Goal: Use online tool/utility: Utilize a website feature to perform a specific function

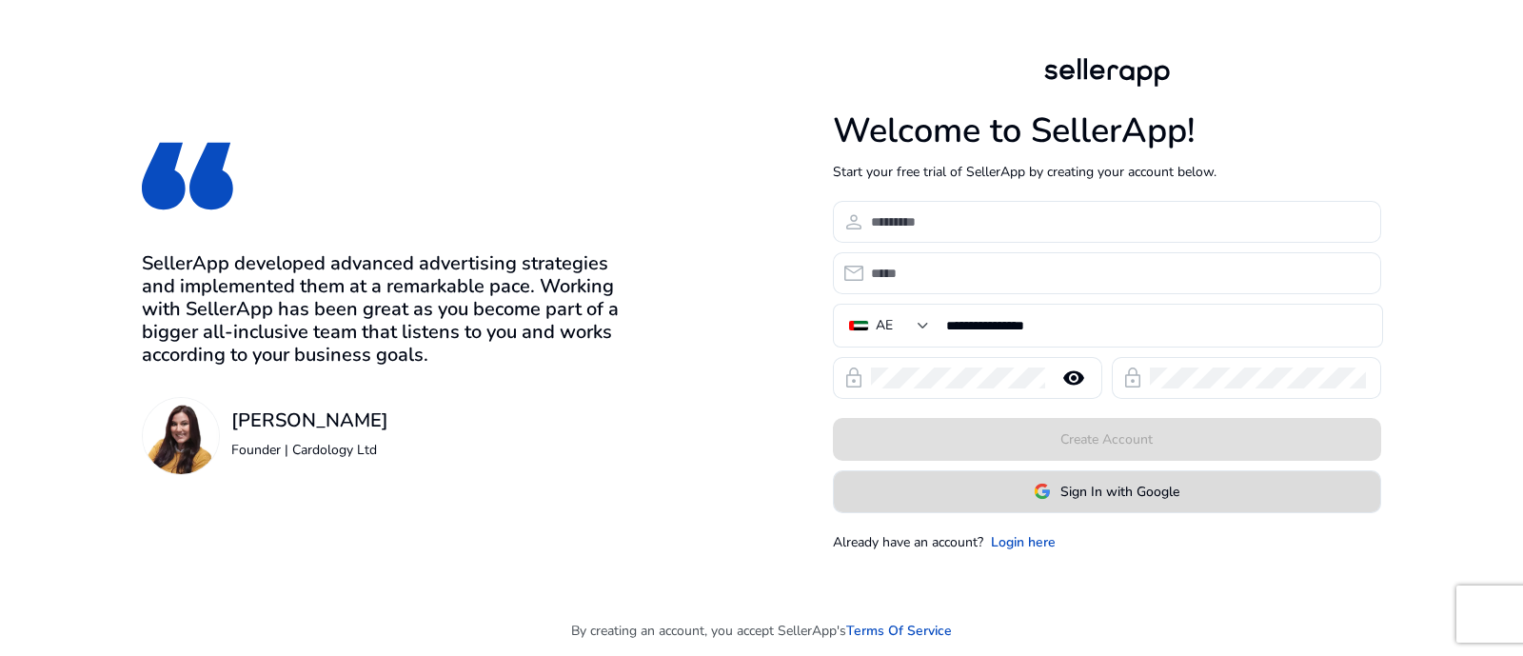
click at [1053, 502] on span at bounding box center [1107, 491] width 546 height 46
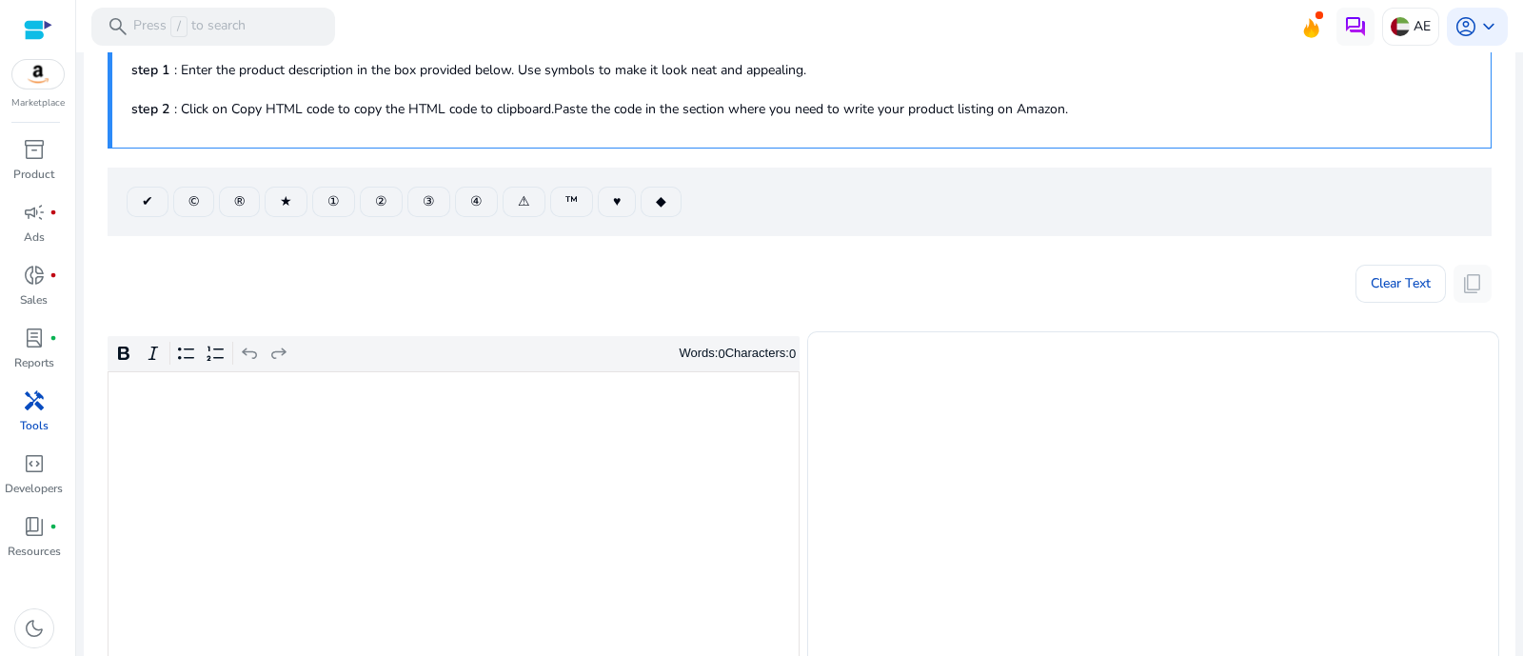
scroll to position [237, 0]
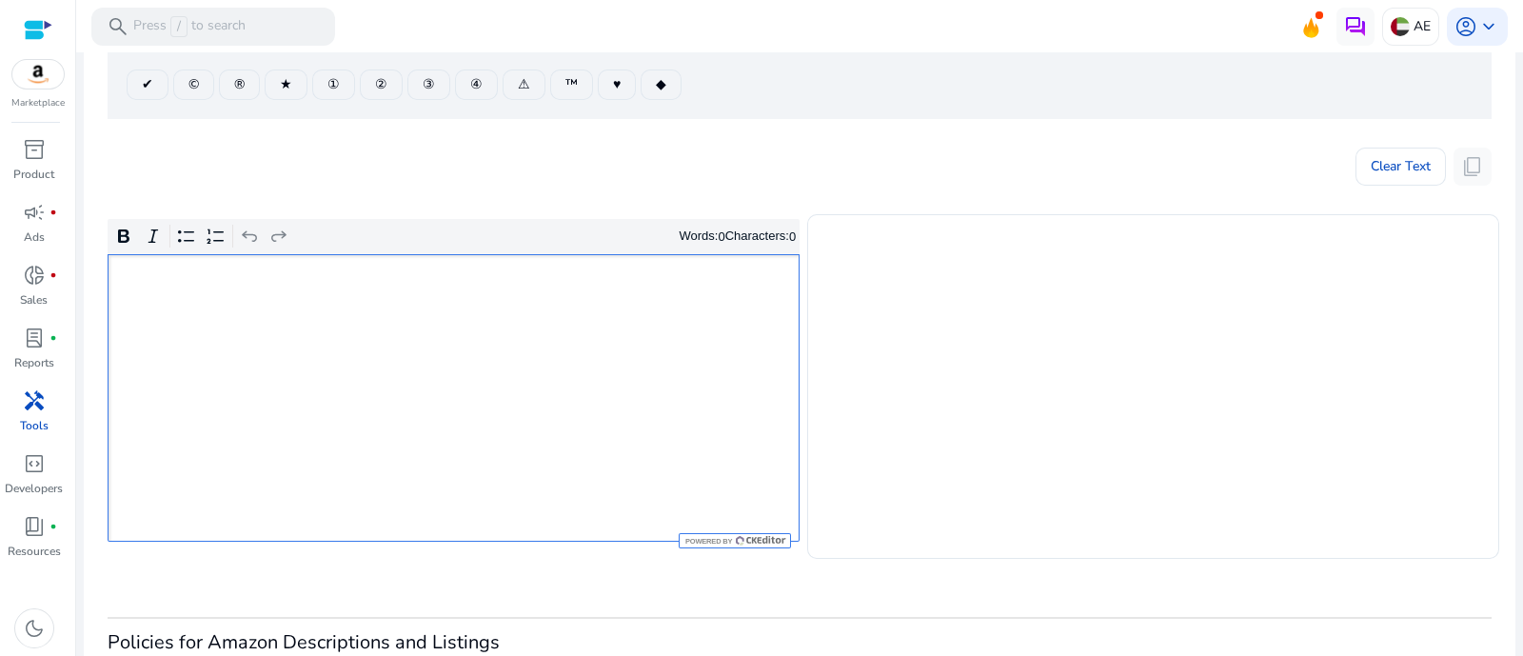
click at [409, 392] on div "Rich Text Editor. Editing area: main. Press Alt+0 for help." at bounding box center [454, 397] width 692 height 287
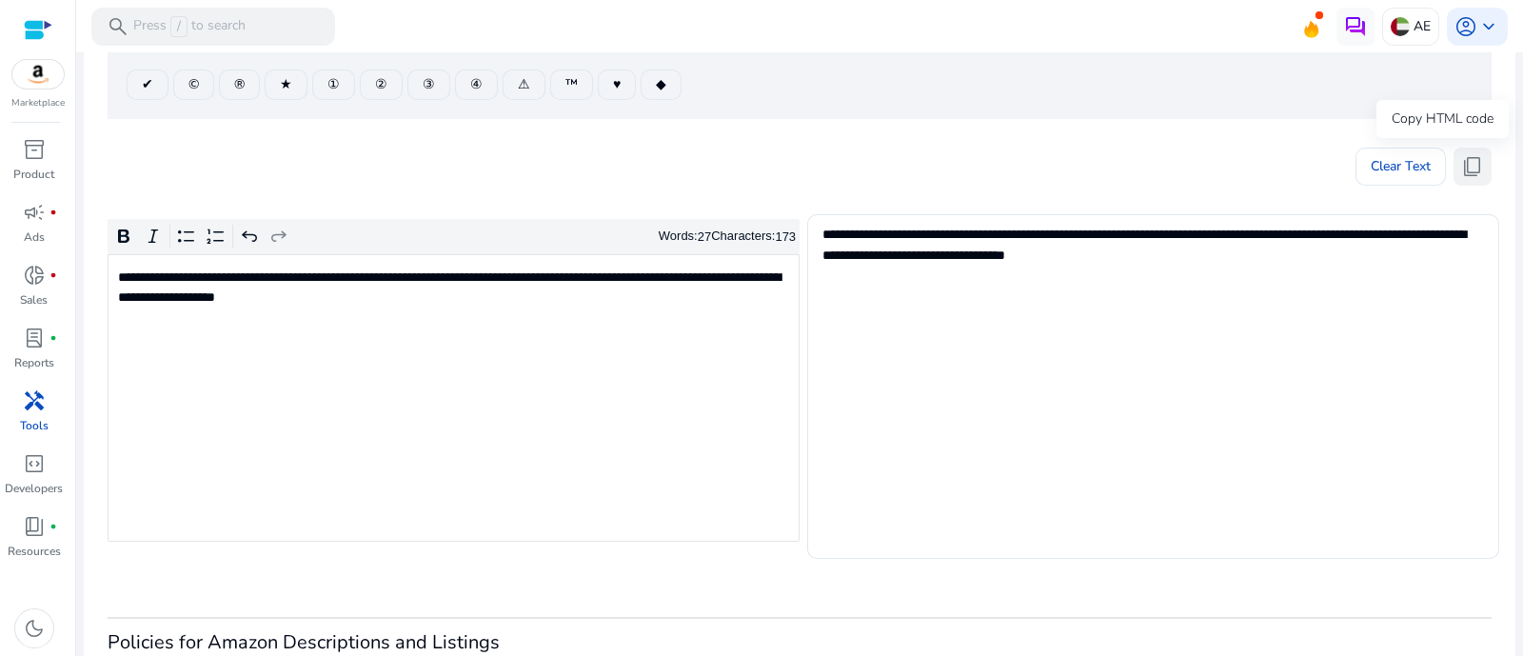
click at [1469, 170] on span "content_copy" at bounding box center [1472, 166] width 23 height 23
click at [1479, 159] on button "content_copy" at bounding box center [1472, 167] width 38 height 38
click at [1461, 157] on span "content_copy" at bounding box center [1472, 166] width 23 height 23
click at [1461, 175] on span "content_copy" at bounding box center [1472, 166] width 23 height 23
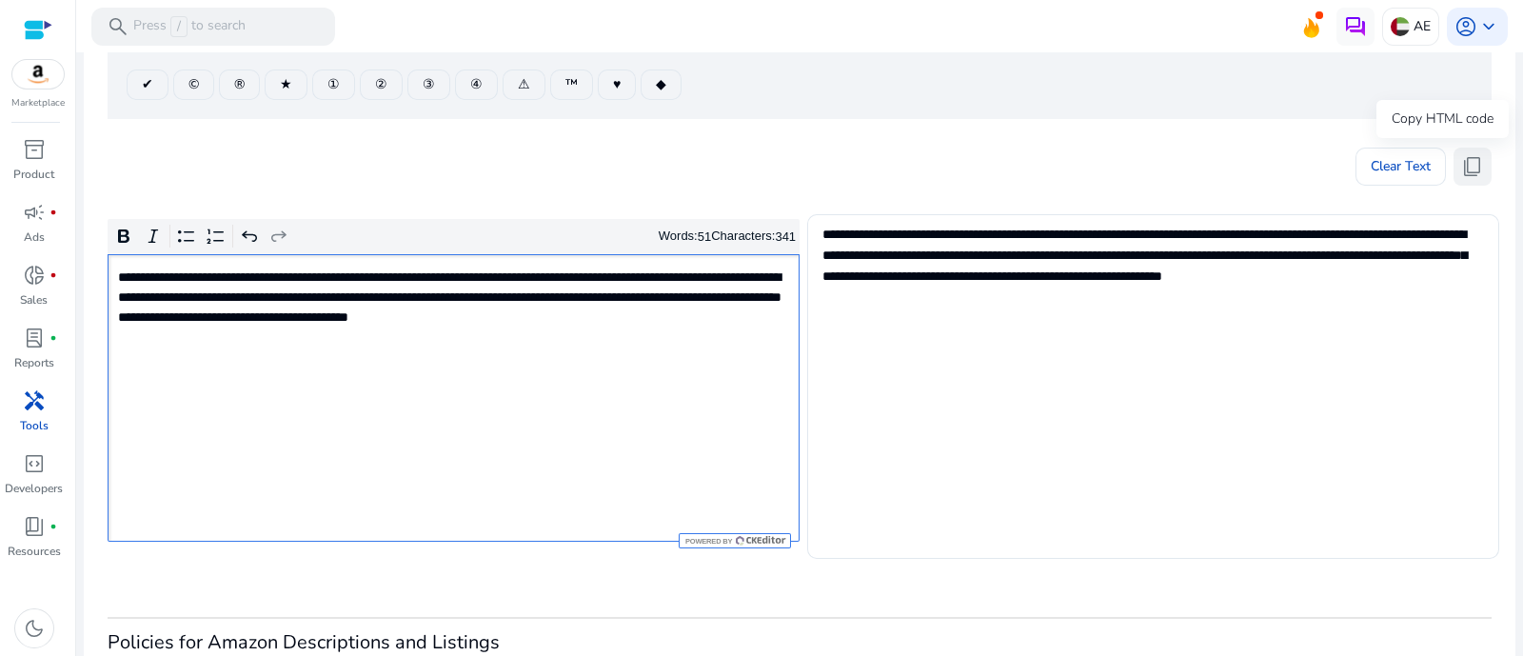
click at [1471, 168] on span "content_copy" at bounding box center [1472, 166] width 23 height 23
drag, startPoint x: 1470, startPoint y: 159, endPoint x: 1101, endPoint y: 90, distance: 375.5
click at [1467, 159] on span "content_copy" at bounding box center [1472, 166] width 23 height 23
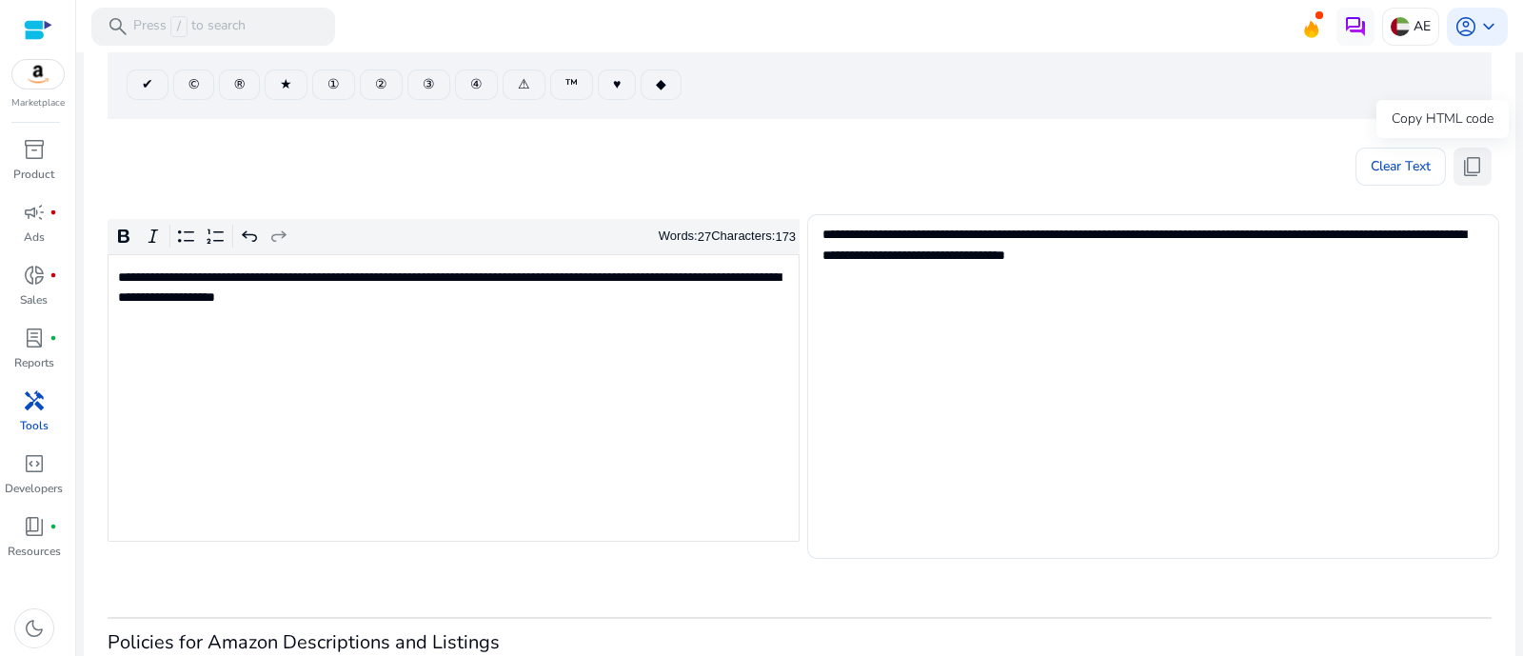
click at [1466, 175] on span "content_copy" at bounding box center [1472, 166] width 23 height 23
click at [1475, 173] on span "content_copy" at bounding box center [1472, 166] width 23 height 23
click at [1466, 178] on button "content_copy" at bounding box center [1472, 167] width 38 height 38
click at [1472, 170] on span "content_copy" at bounding box center [1472, 166] width 23 height 23
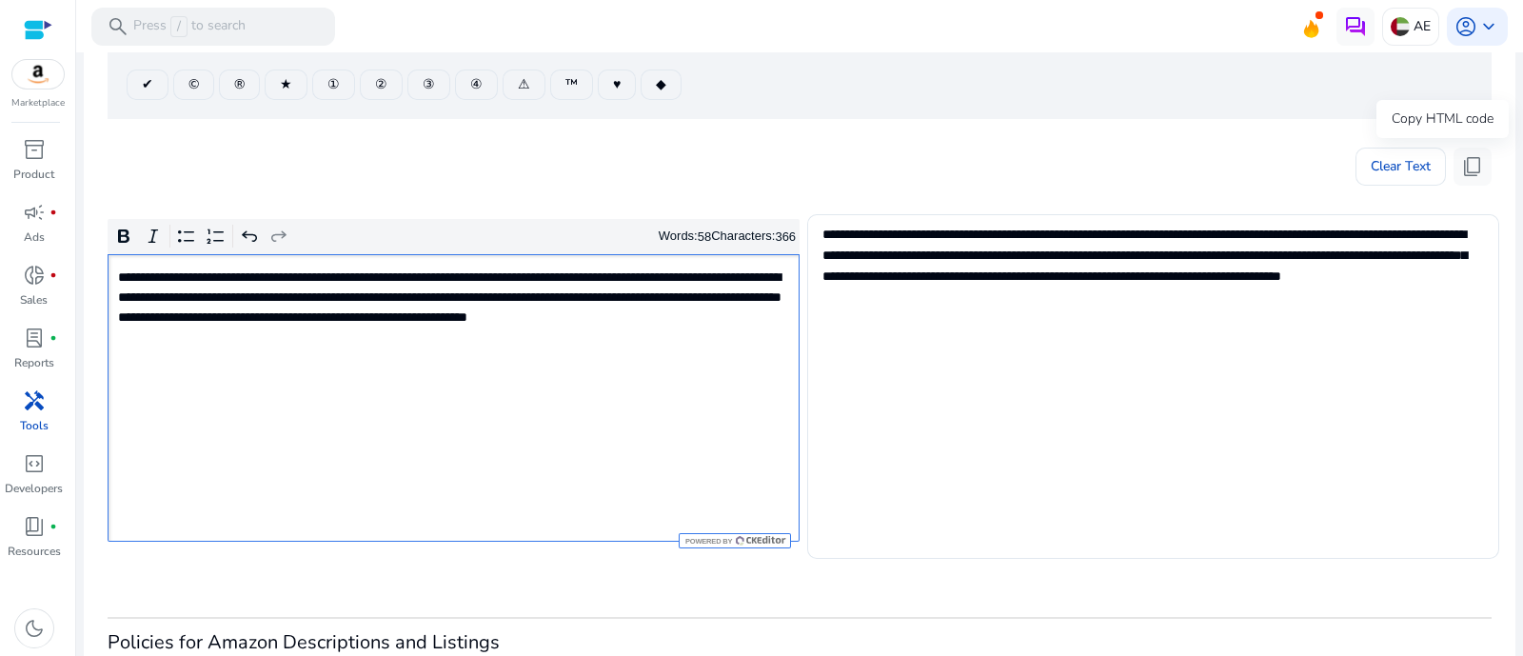
drag, startPoint x: 1477, startPoint y: 164, endPoint x: 1010, endPoint y: 82, distance: 474.4
click at [1476, 164] on button "content_copy" at bounding box center [1472, 167] width 38 height 38
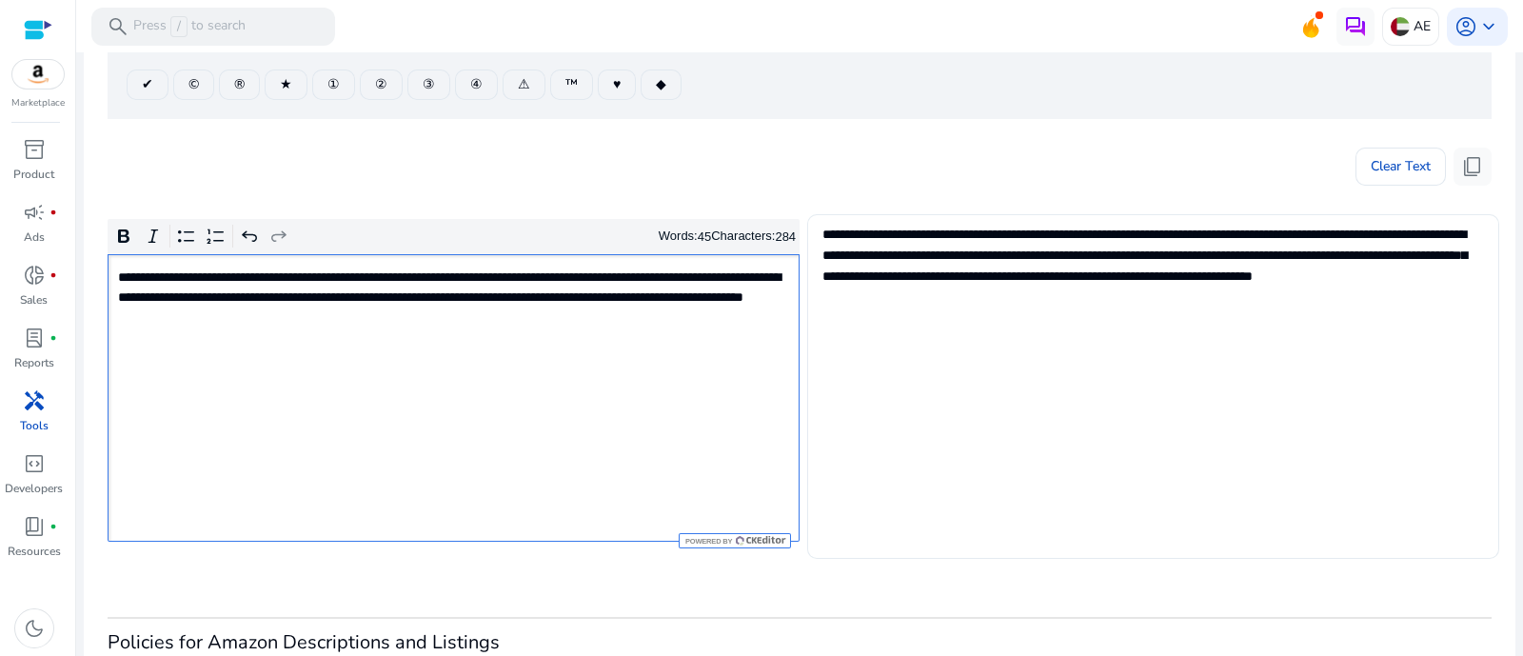
type textarea "**********"
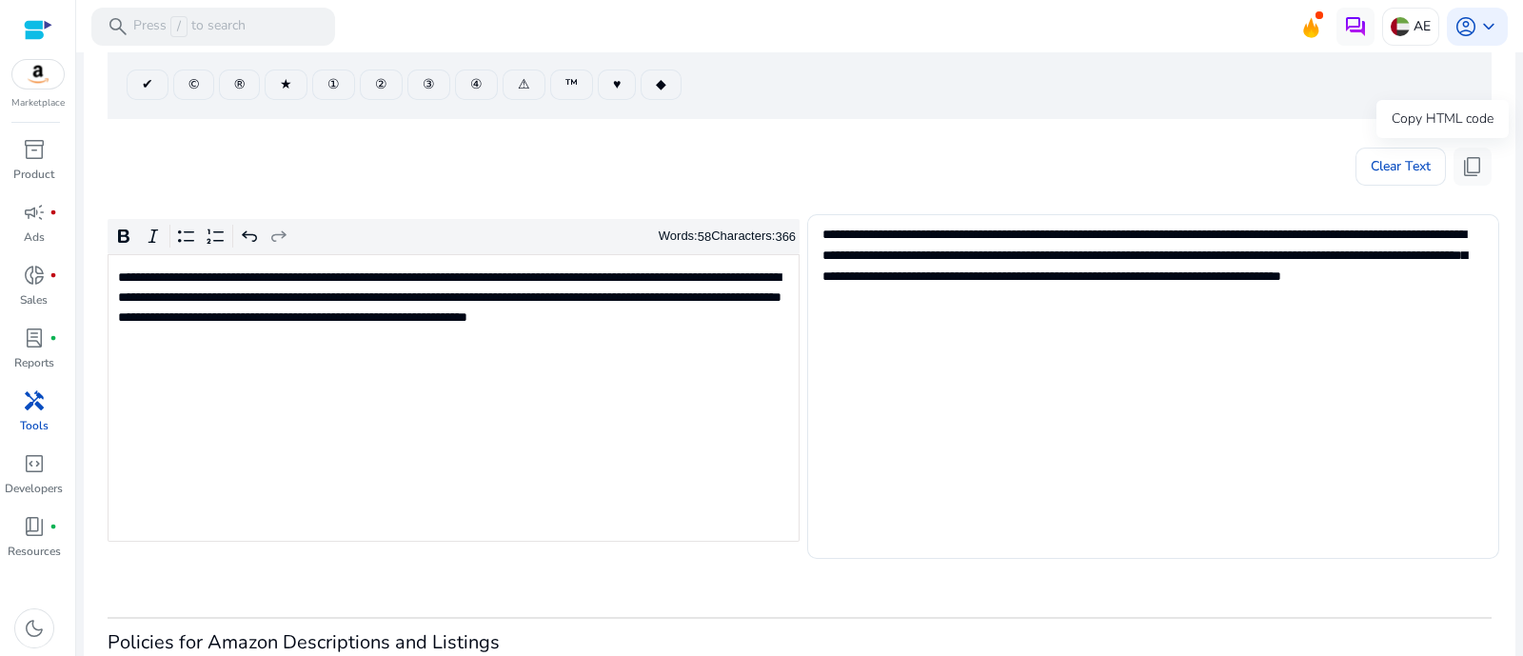
drag, startPoint x: 1467, startPoint y: 158, endPoint x: 1266, endPoint y: 167, distance: 202.0
click at [1465, 158] on span "content_copy" at bounding box center [1472, 166] width 23 height 23
